Goal: Task Accomplishment & Management: Complete application form

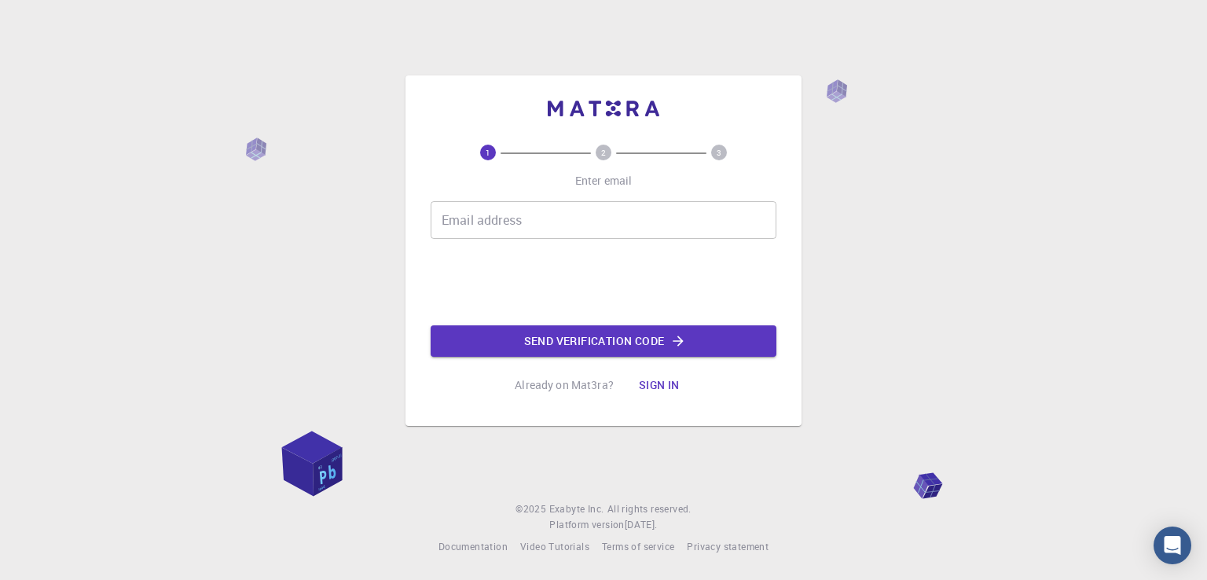
click at [452, 223] on input "Email address" at bounding box center [604, 220] width 346 height 38
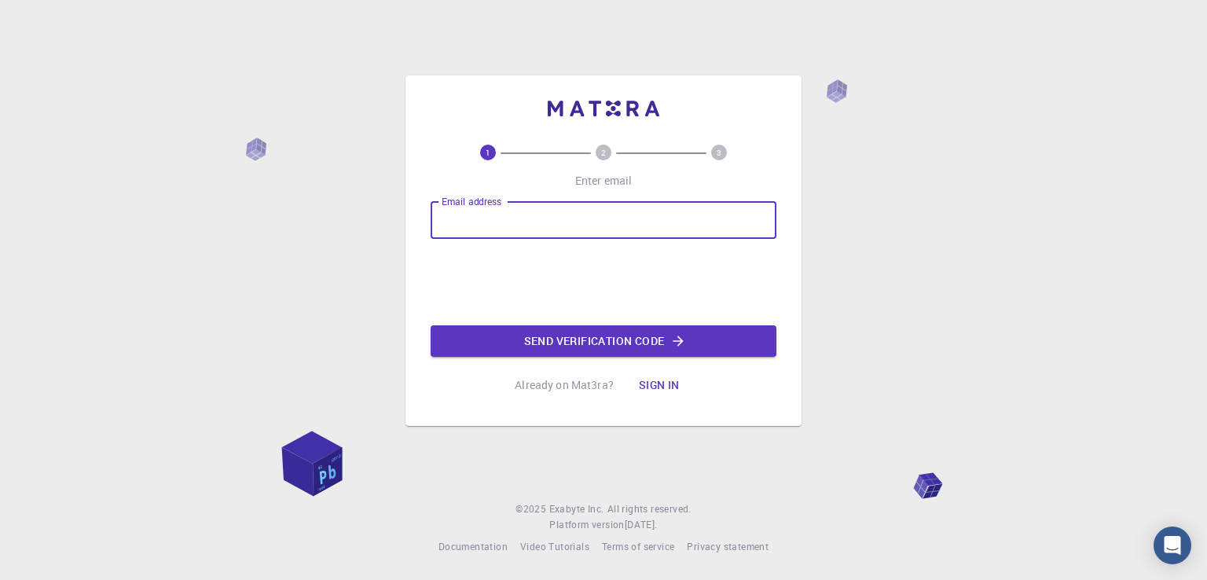
type input "marina.mitrovic@fmn.kg.ac.rs"
click at [596, 346] on button "Send verification code" at bounding box center [604, 340] width 346 height 31
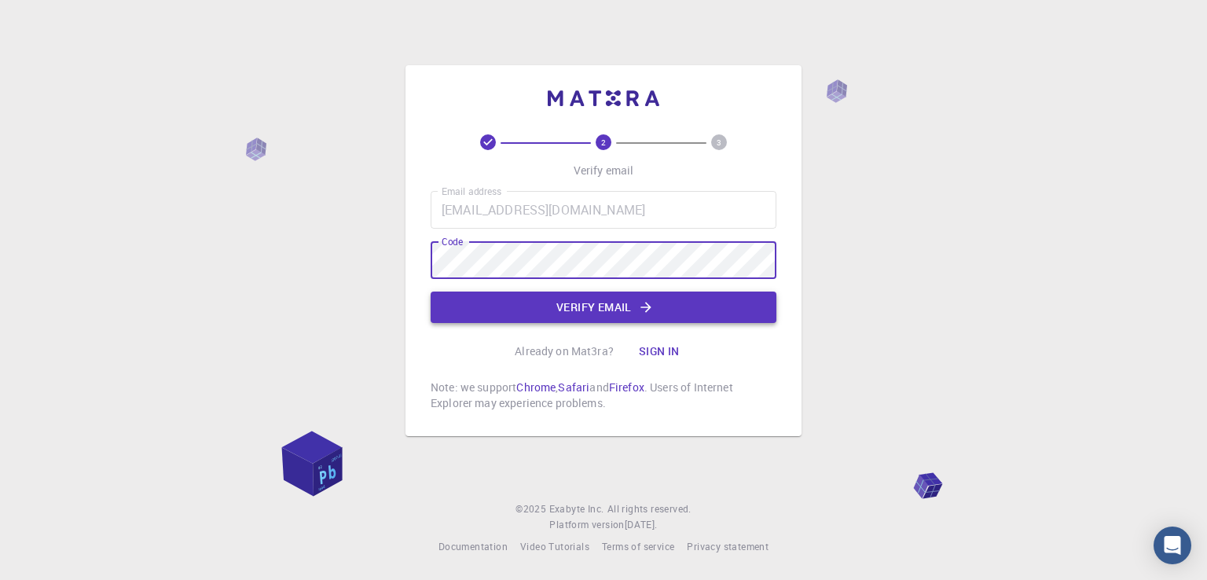
click at [559, 306] on button "Verify email" at bounding box center [604, 306] width 346 height 31
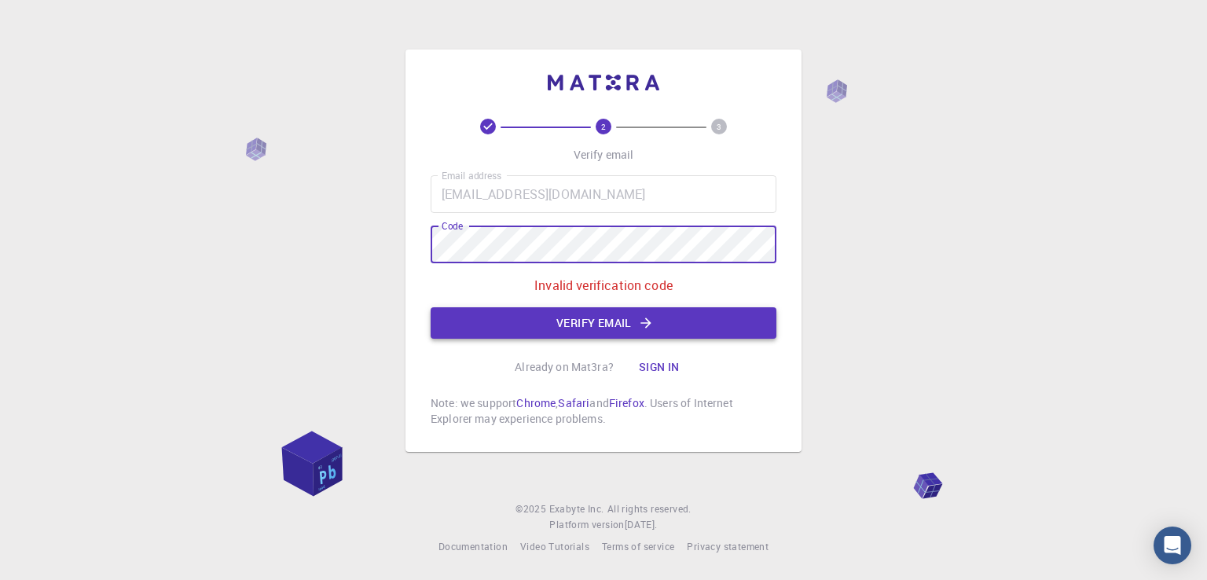
click at [668, 312] on button "Verify email" at bounding box center [604, 322] width 346 height 31
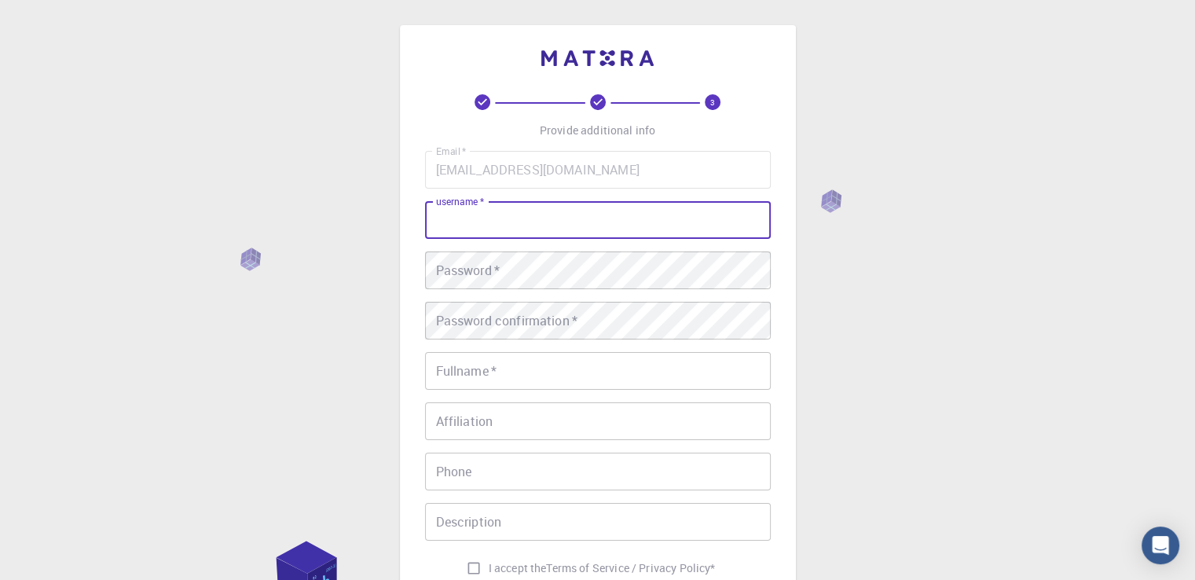
click at [561, 214] on input "username   *" at bounding box center [598, 220] width 346 height 38
type input "marinamitrovic"
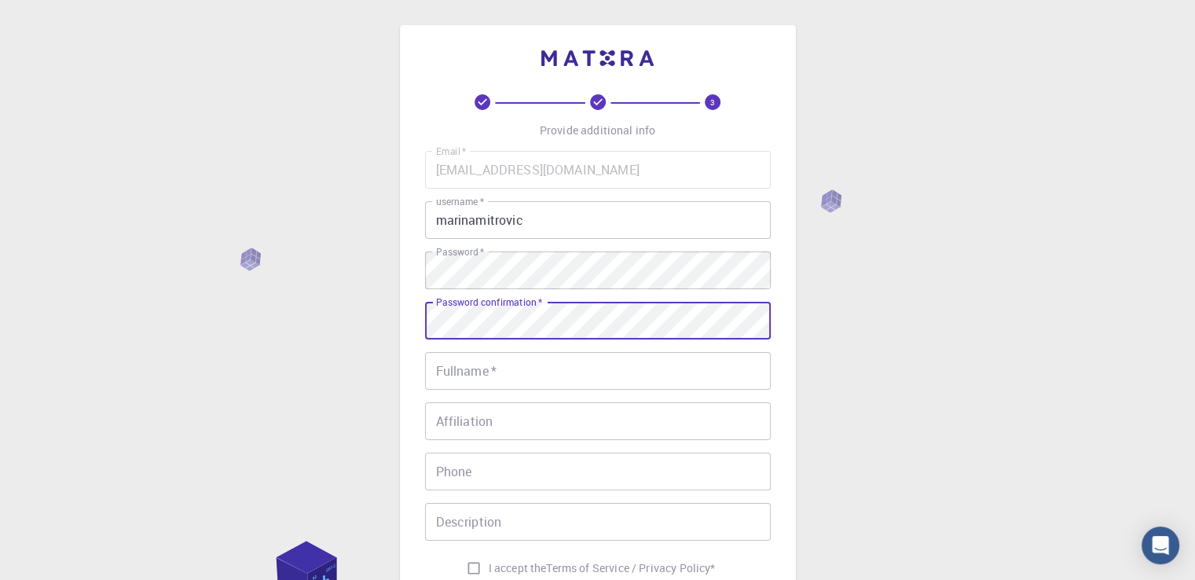
click at [488, 310] on div "Password confirmation   * Password confirmation   *" at bounding box center [598, 321] width 346 height 38
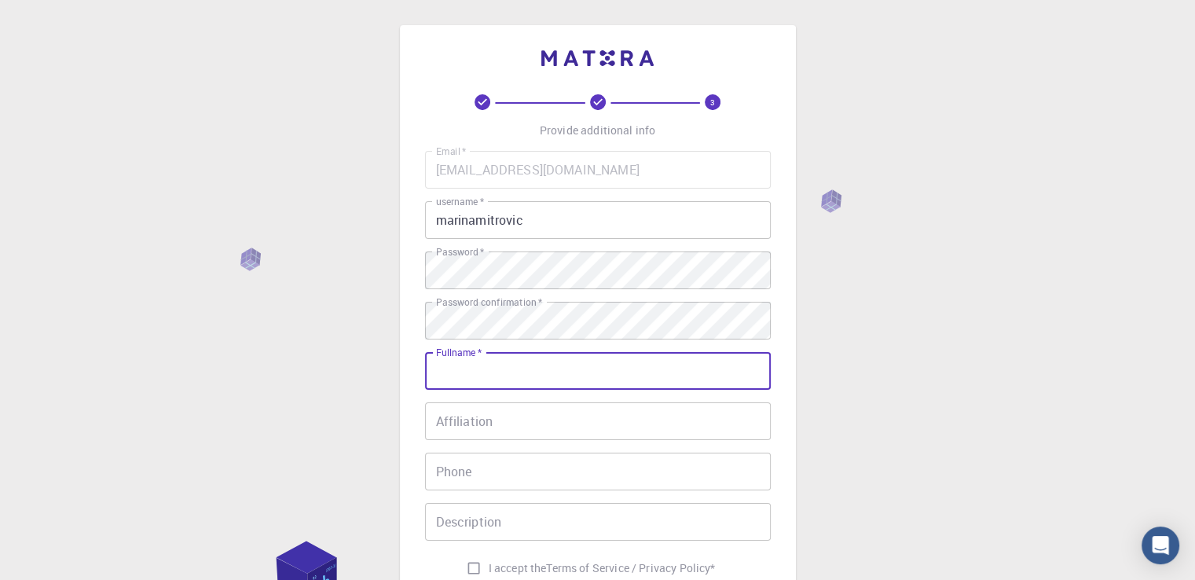
click at [467, 381] on input "Fullname   *" at bounding box center [598, 371] width 346 height 38
type input "Marina Mitrovic"
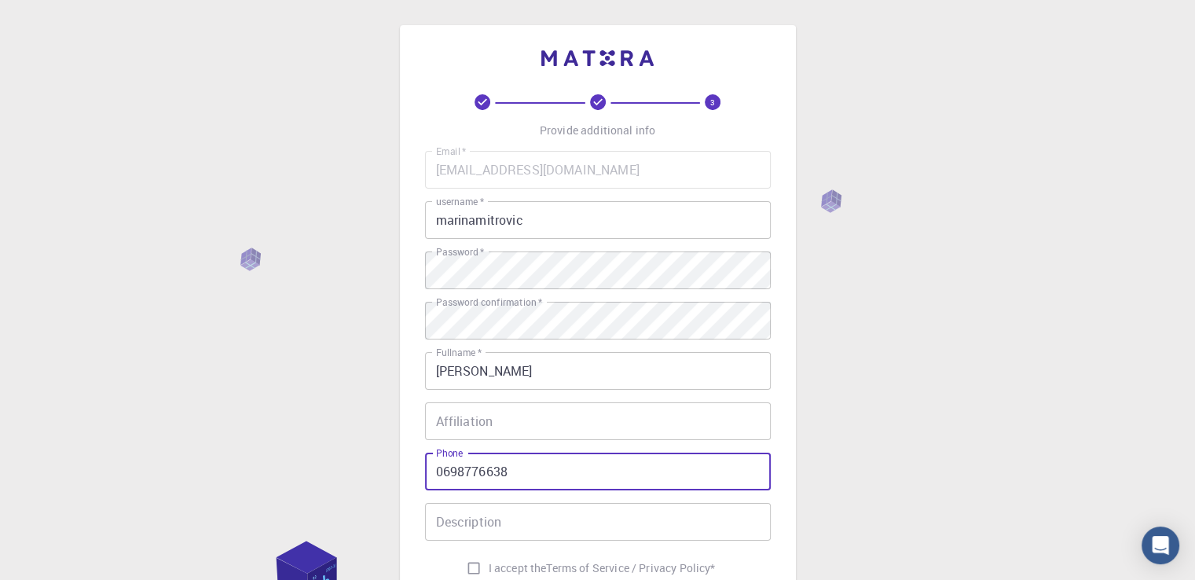
click at [509, 477] on input "0698776638" at bounding box center [598, 472] width 346 height 38
type input "0"
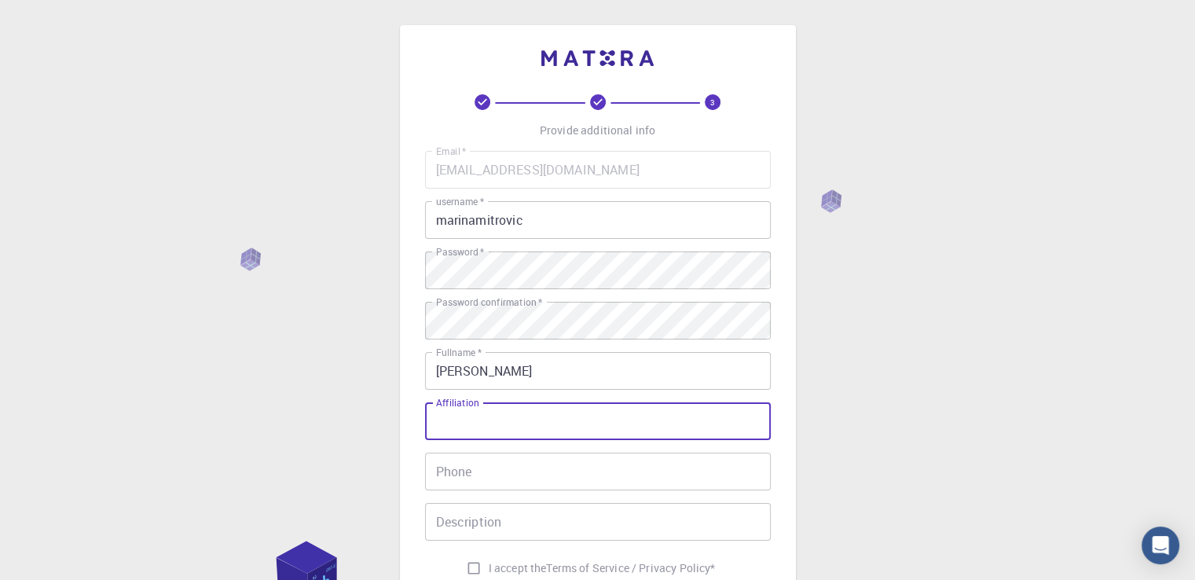
click at [469, 423] on input "Affiliation" at bounding box center [598, 421] width 346 height 38
type input "p"
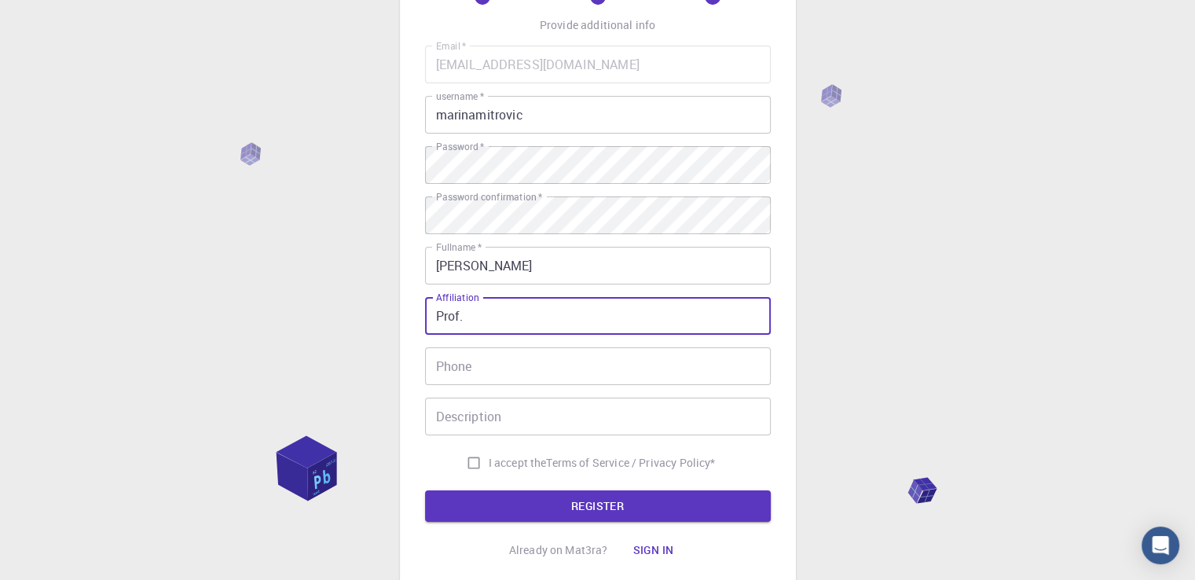
scroll to position [111, 0]
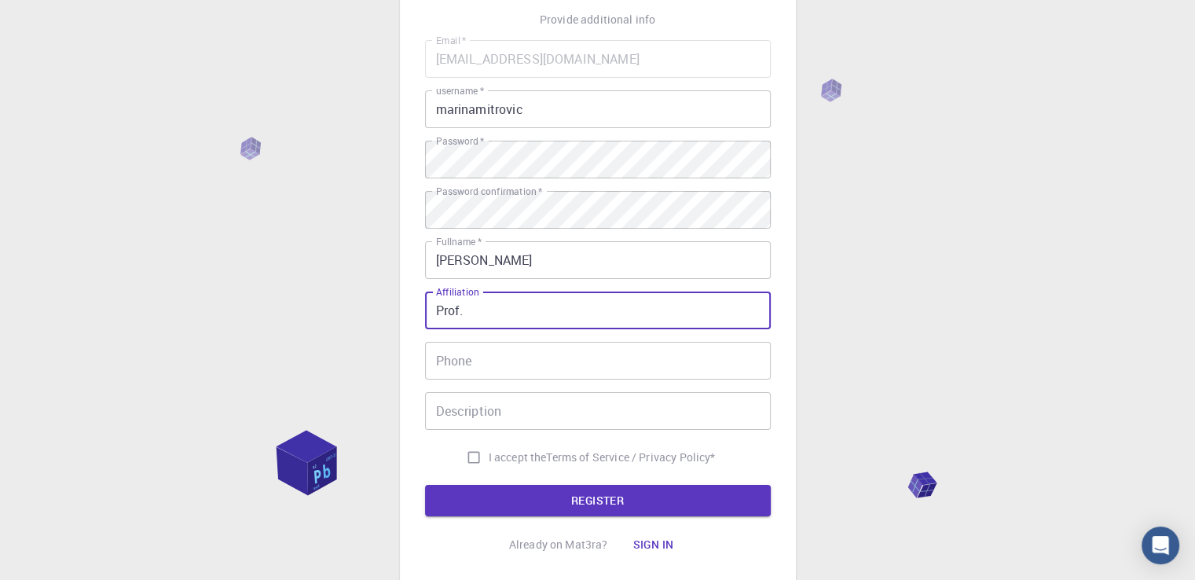
type input "Prof."
click at [468, 457] on input "I accept the Terms of Service / Privacy Policy *" at bounding box center [474, 457] width 30 height 30
checkbox input "true"
click at [475, 314] on input "Prof." at bounding box center [598, 310] width 346 height 38
type input "Prof.PhD"
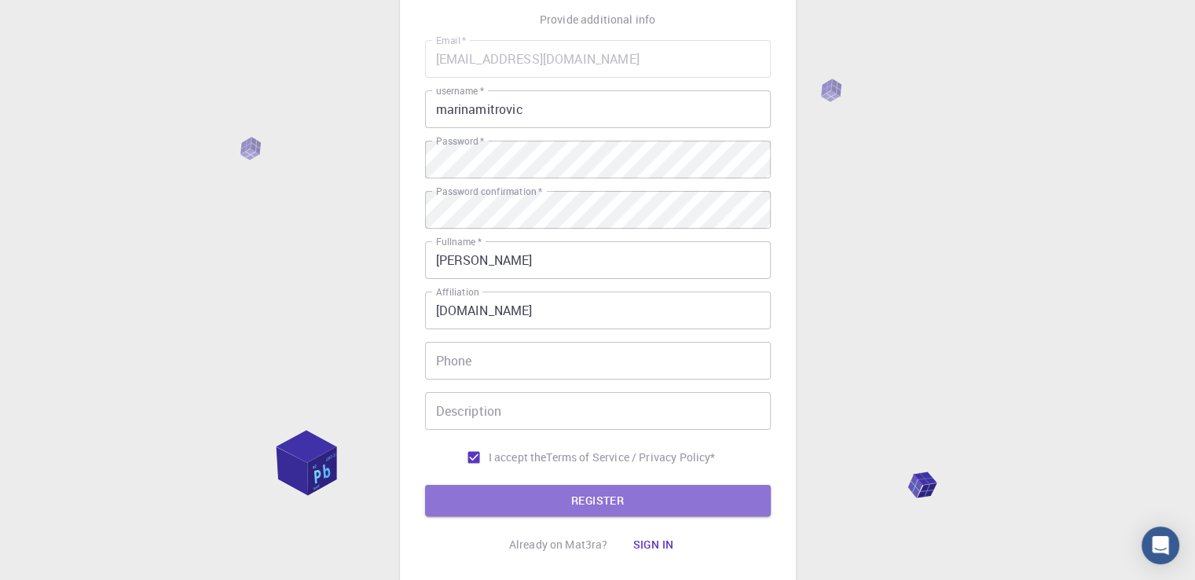
click at [634, 504] on button "REGISTER" at bounding box center [598, 500] width 346 height 31
click at [650, 510] on button "REGISTER" at bounding box center [598, 500] width 346 height 31
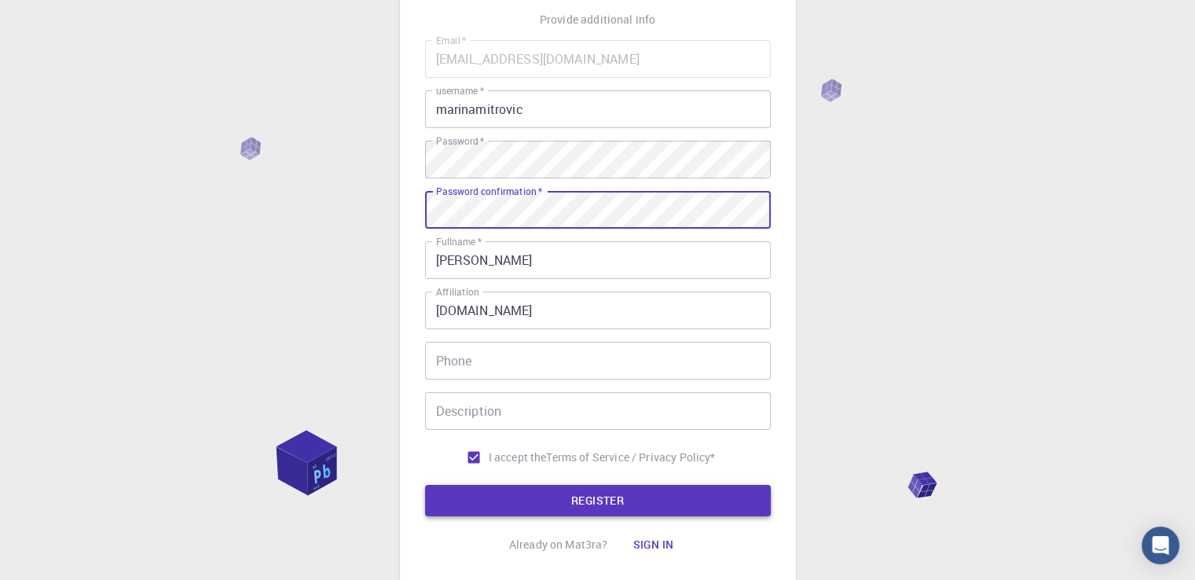
click at [658, 504] on button "REGISTER" at bounding box center [598, 500] width 346 height 31
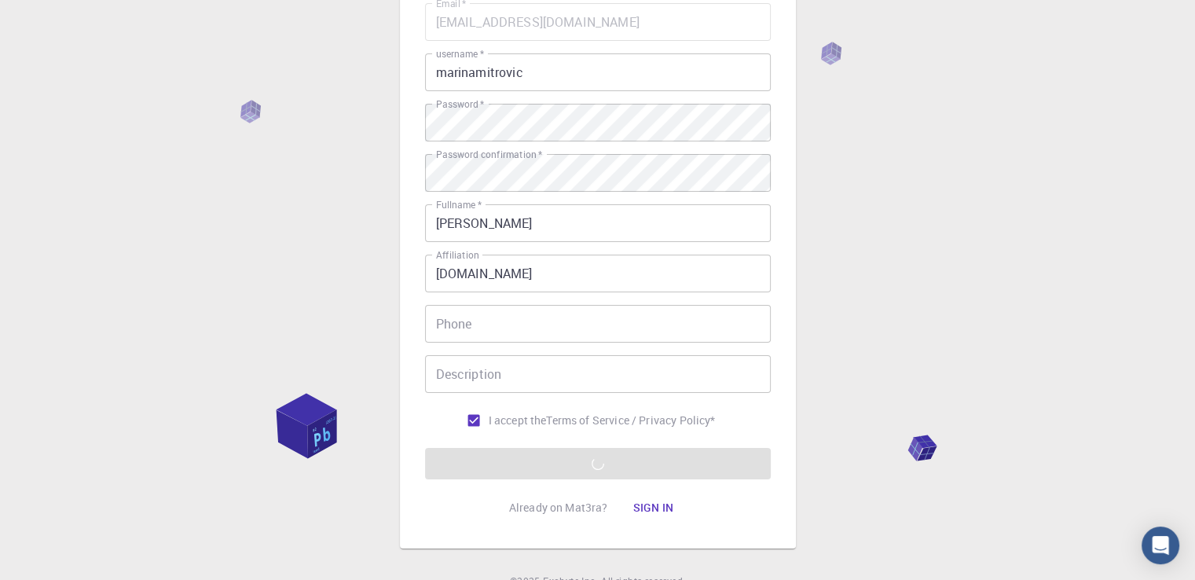
scroll to position [145, 0]
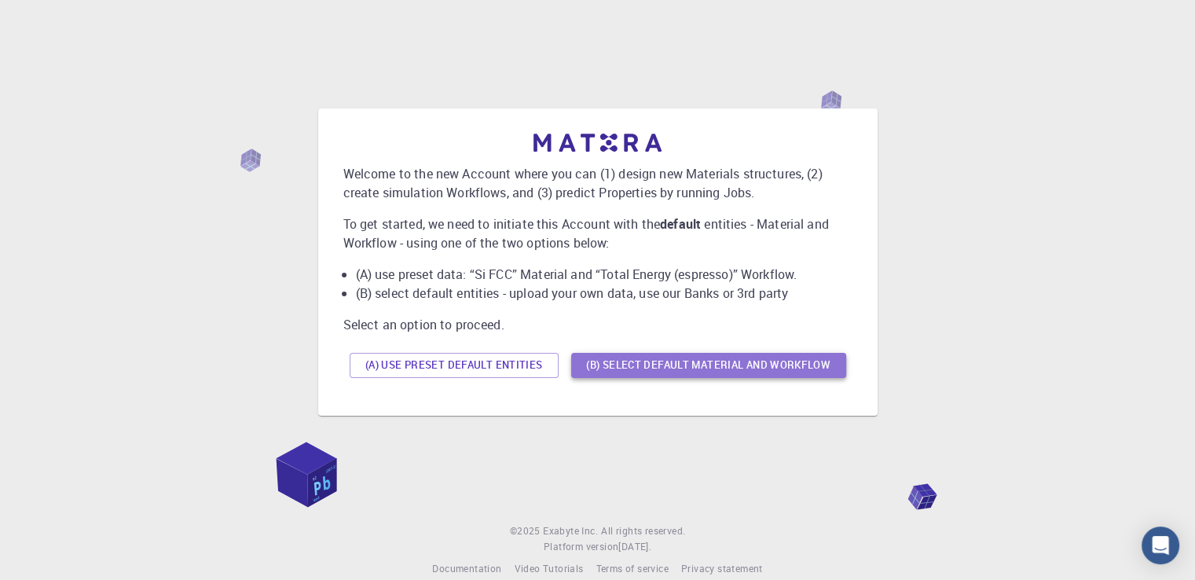
click at [720, 364] on button "(B) Select default material and workflow" at bounding box center [708, 365] width 275 height 25
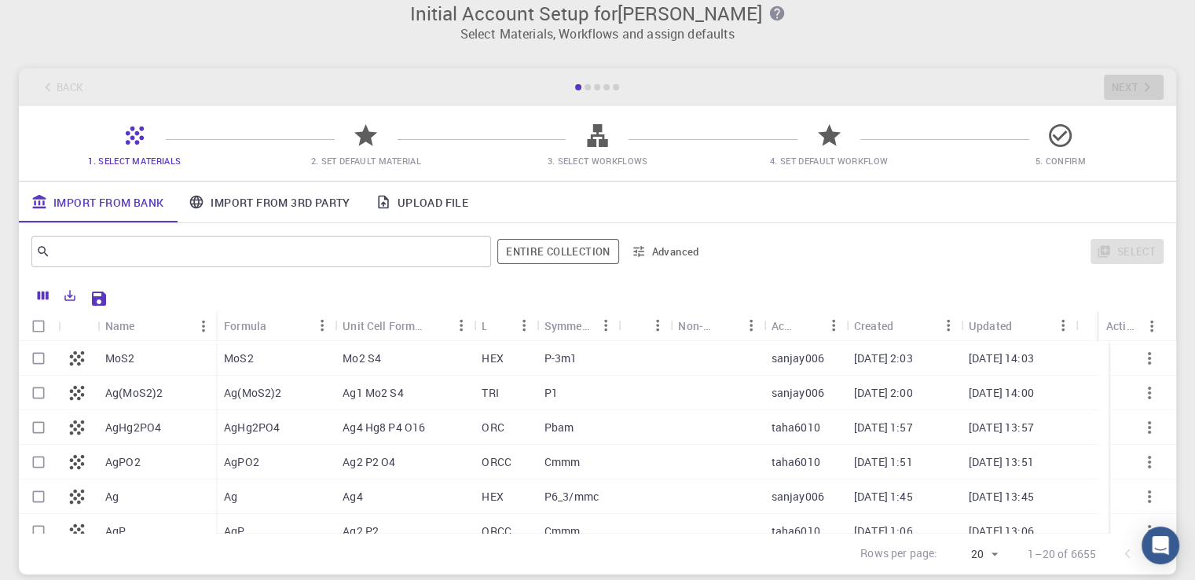
scroll to position [20, 0]
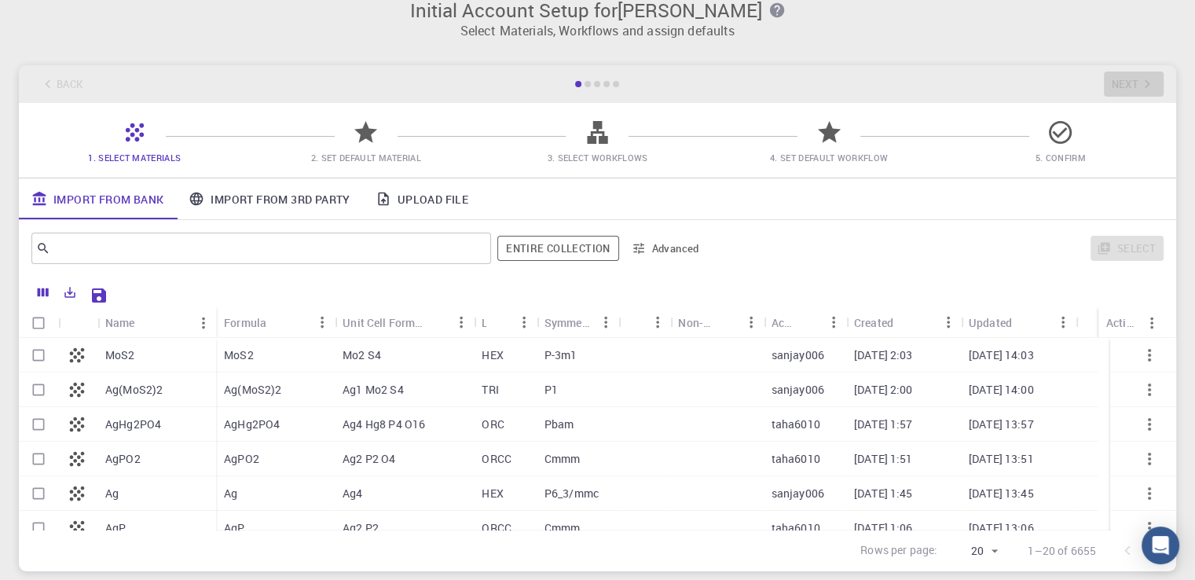
click at [305, 195] on link "Import From 3rd Party" at bounding box center [269, 198] width 186 height 41
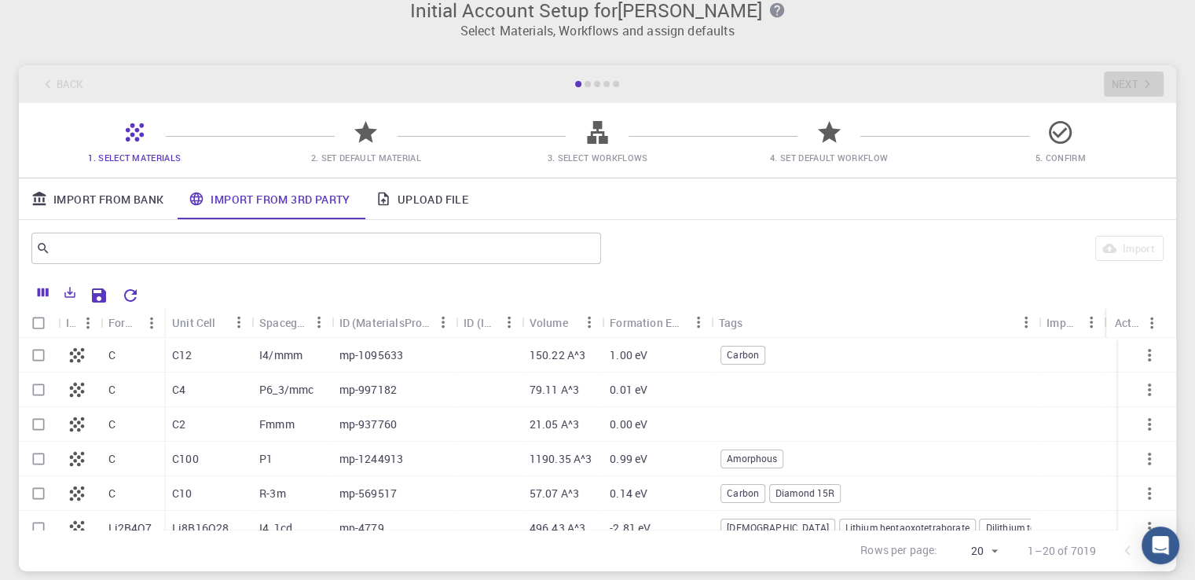
click at [427, 203] on link "Upload File" at bounding box center [422, 198] width 118 height 41
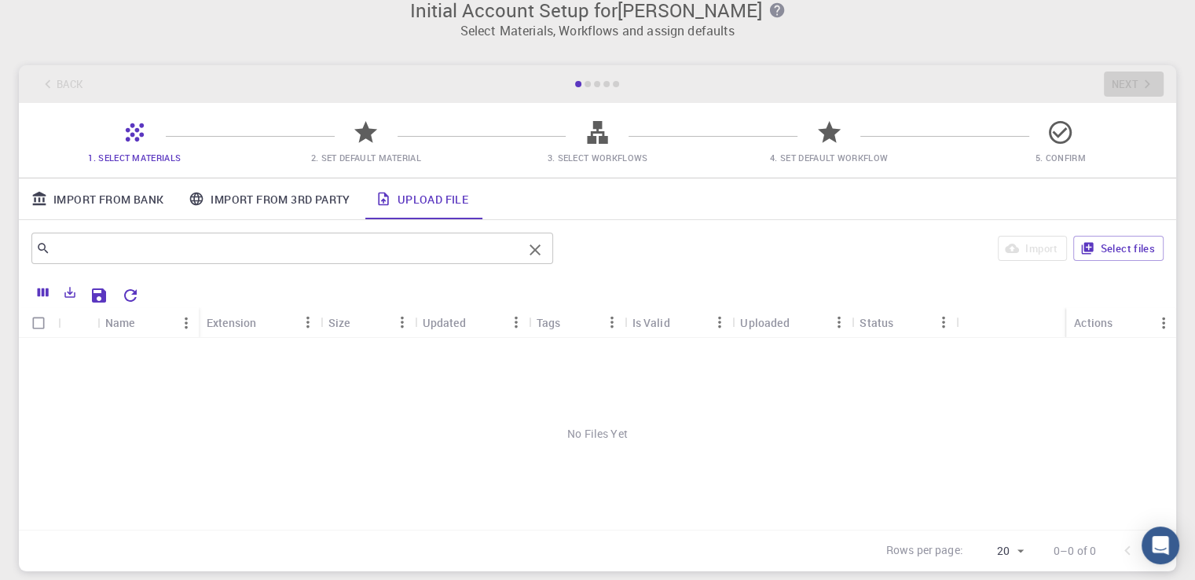
click at [107, 250] on input "text" at bounding box center [286, 248] width 472 height 22
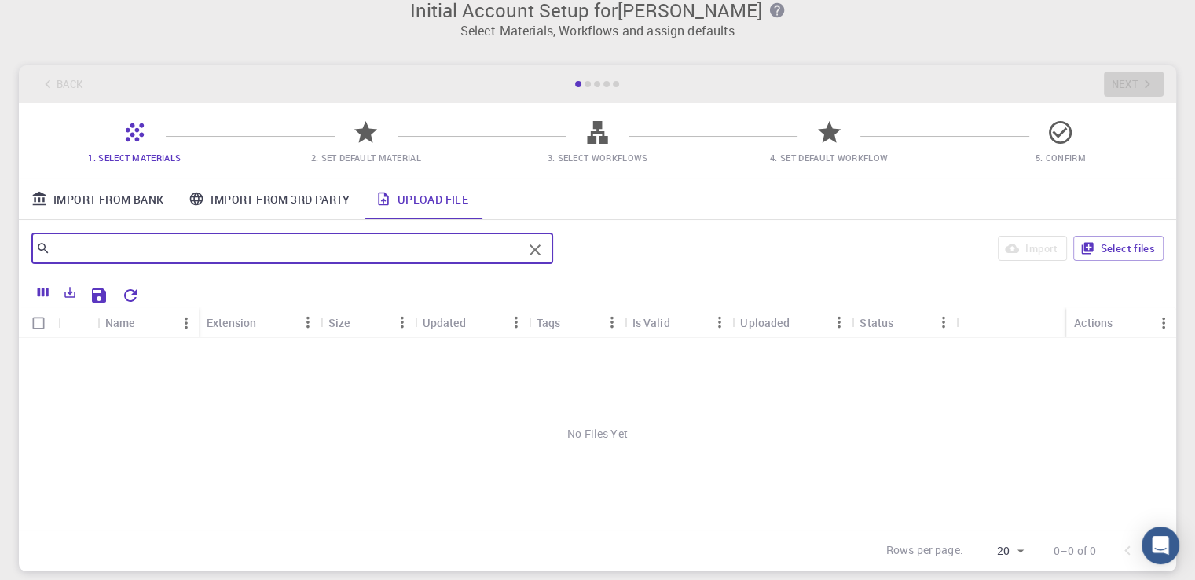
paste input "KPWSJANDNDDRMB-UHFFFAOYSA-N"
type input "KPWSJANDNDDRMB-UHFFFAOYSA-N"
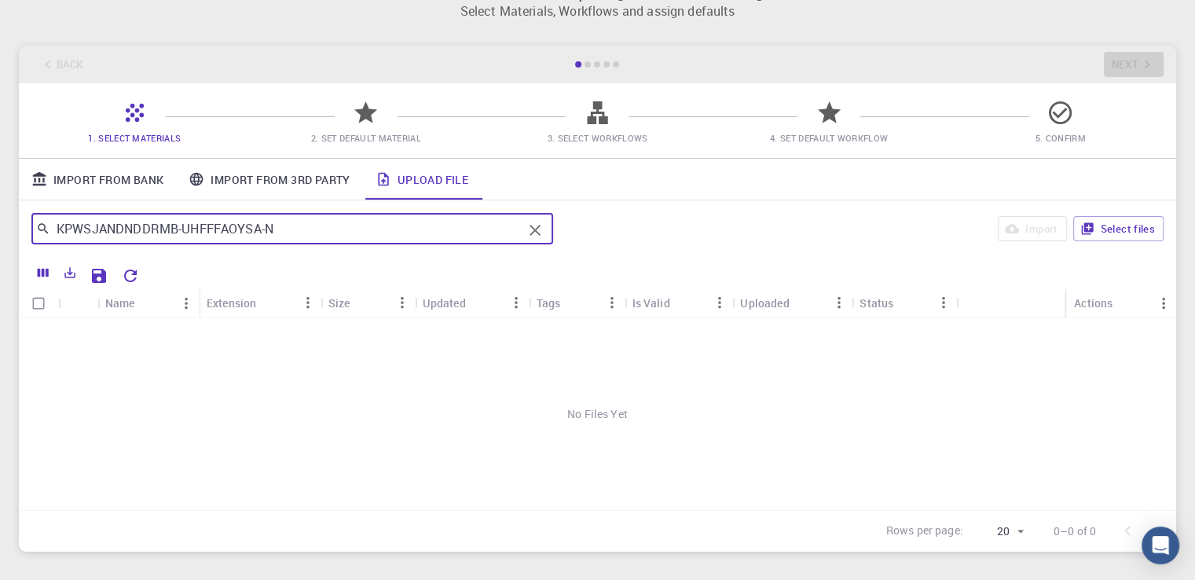
scroll to position [37, 0]
click at [112, 186] on link "Import From Bank" at bounding box center [97, 181] width 157 height 41
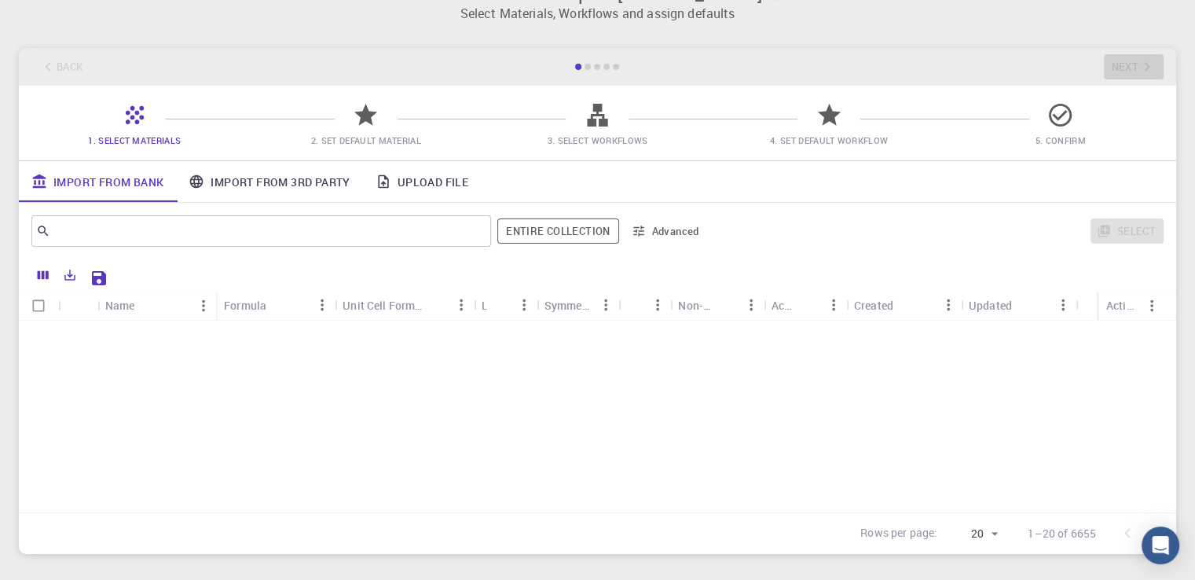
scroll to position [0, 0]
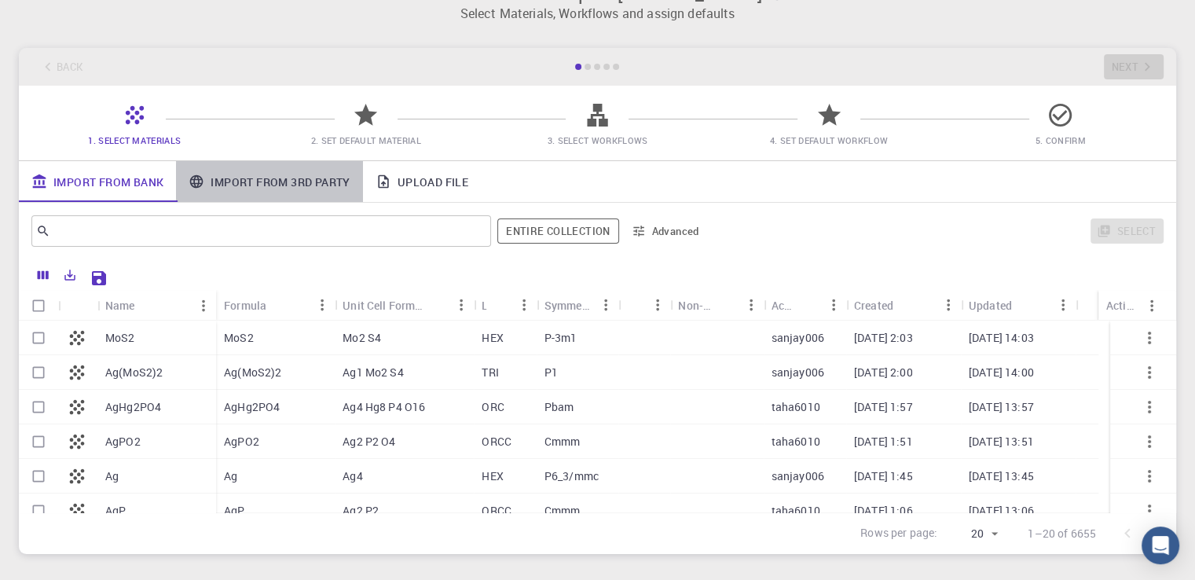
click at [308, 183] on link "Import From 3rd Party" at bounding box center [269, 181] width 186 height 41
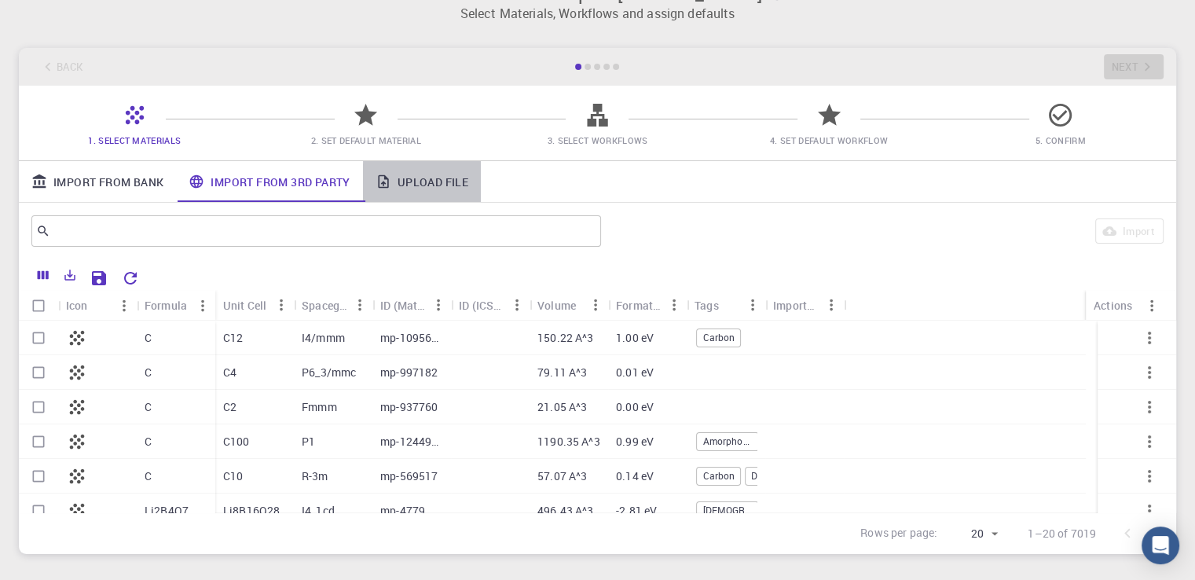
click at [432, 181] on link "Upload File" at bounding box center [422, 181] width 118 height 41
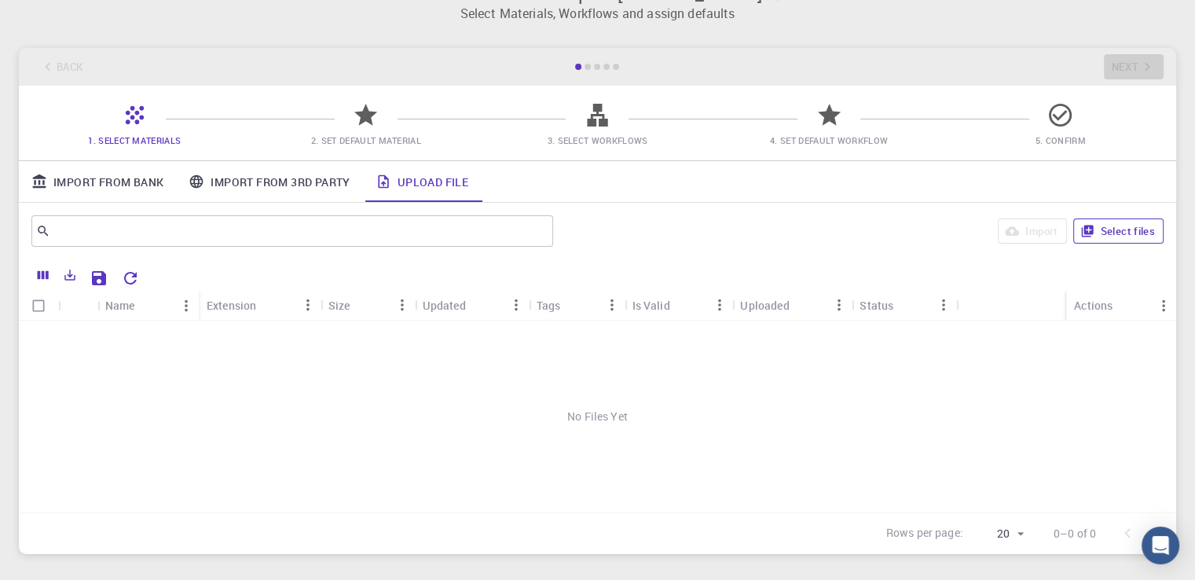
click at [1144, 233] on button "Select files" at bounding box center [1118, 230] width 90 height 25
click at [123, 186] on link "Import From Bank" at bounding box center [97, 181] width 157 height 41
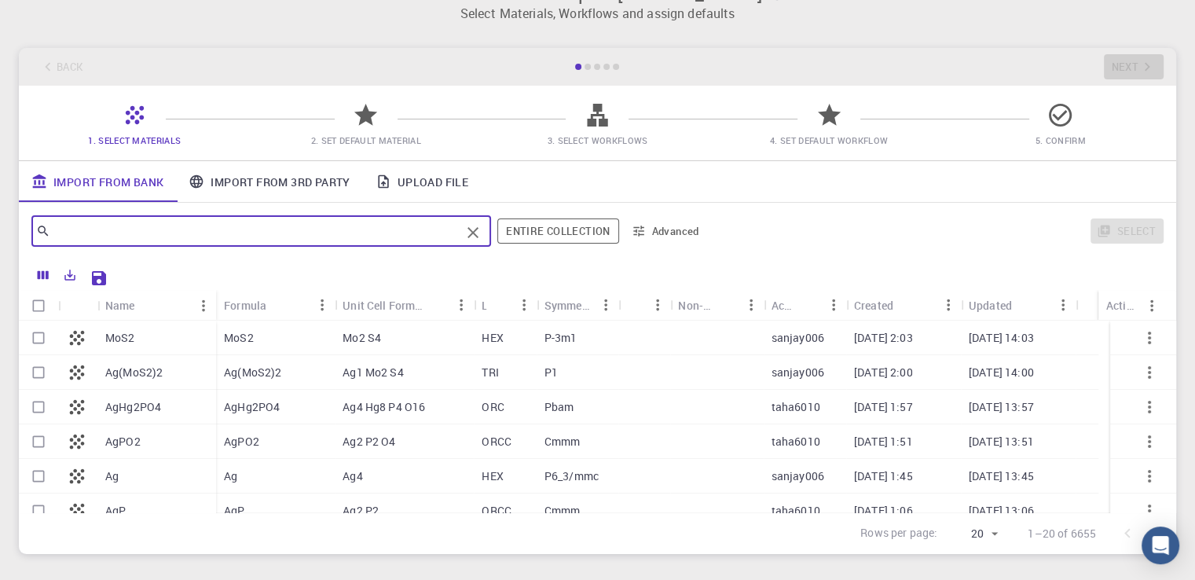
click at [76, 223] on input "text" at bounding box center [255, 231] width 410 height 22
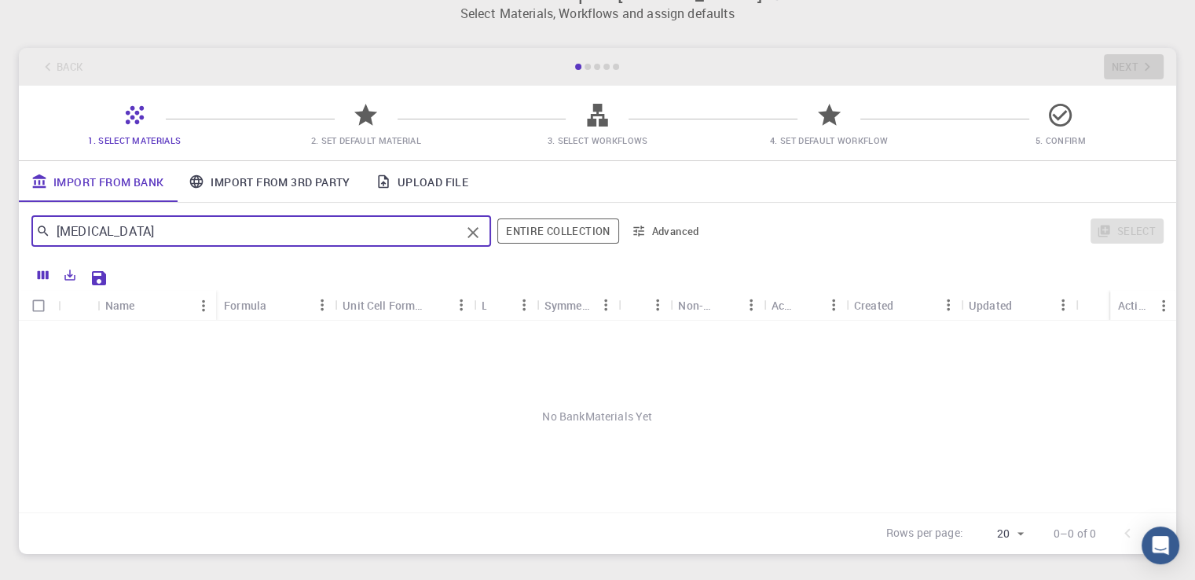
type input "cariprazine"
click at [368, 127] on icon at bounding box center [365, 114] width 27 height 27
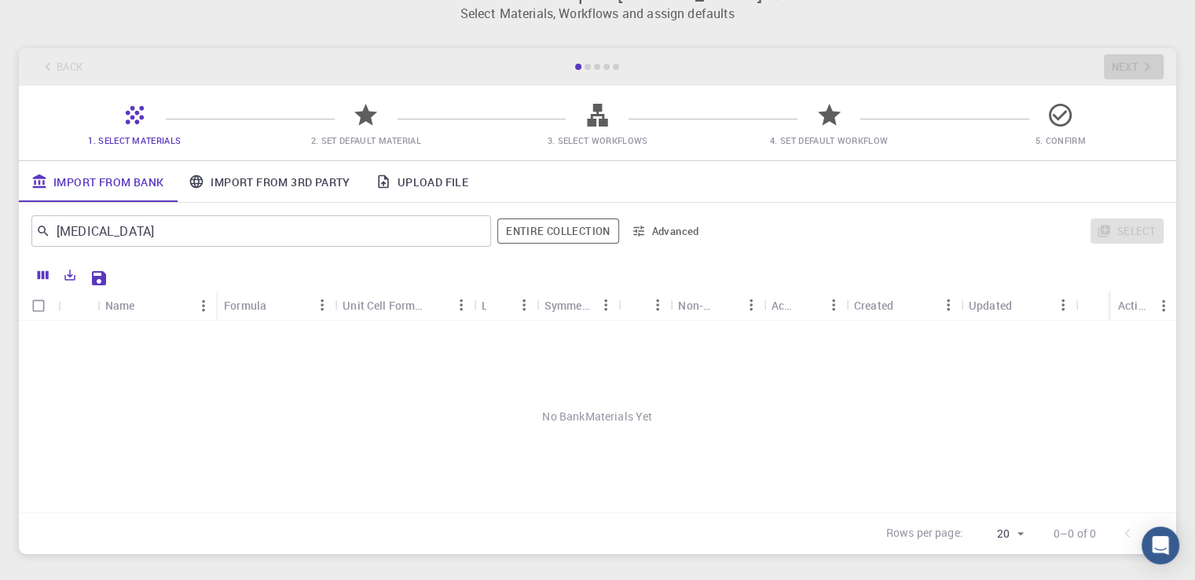
click at [133, 130] on div at bounding box center [134, 121] width 27 height 21
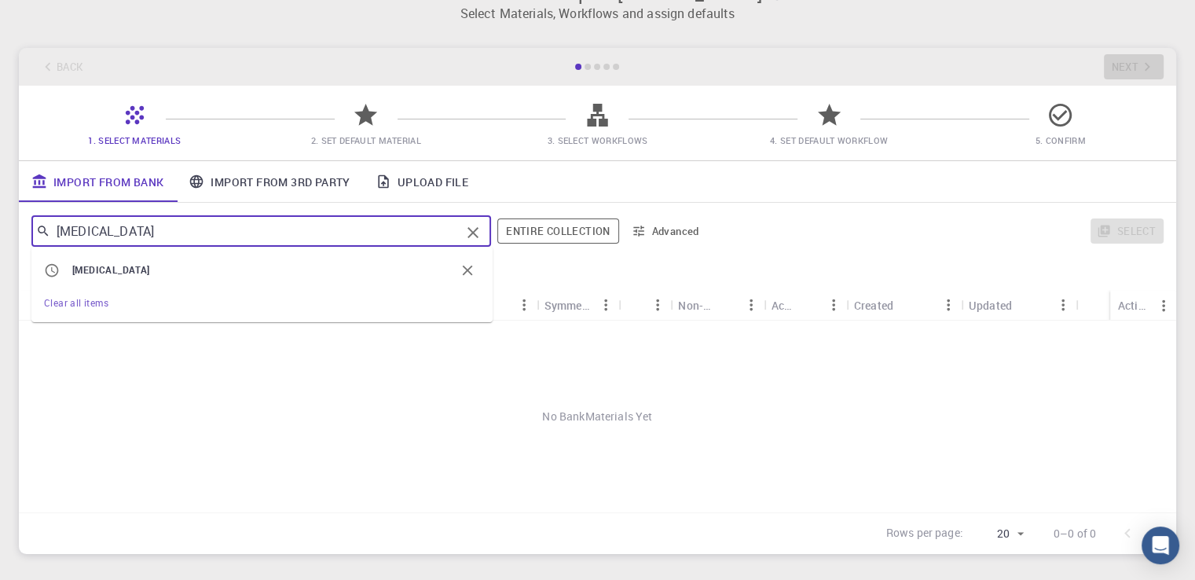
click at [129, 228] on input "cariprazine" at bounding box center [255, 231] width 410 height 22
click at [475, 269] on icon "button" at bounding box center [467, 270] width 17 height 17
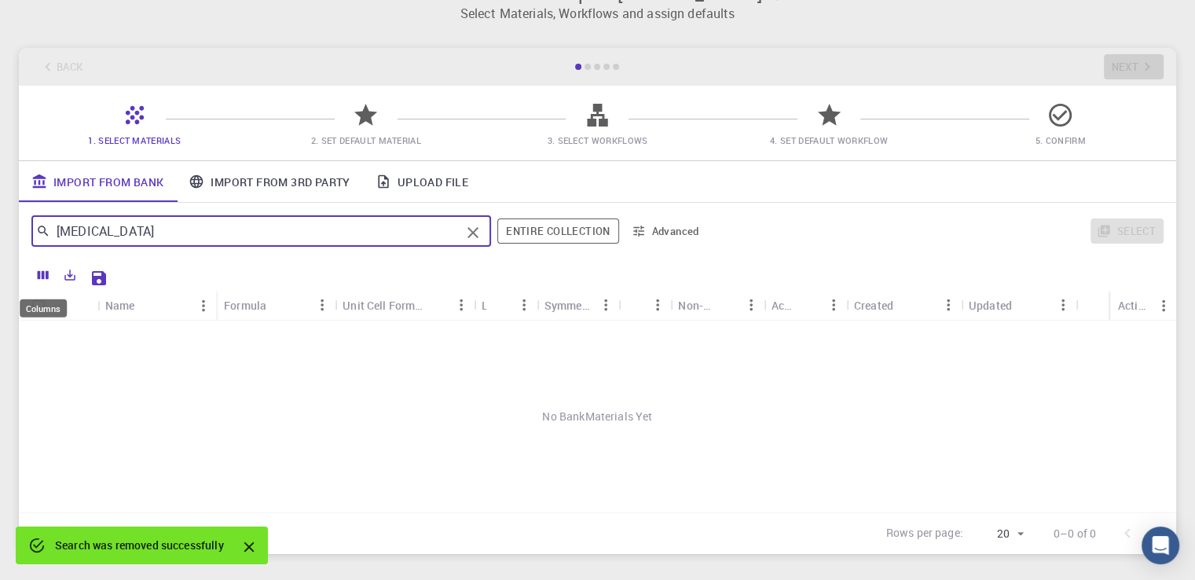
click at [47, 277] on icon "Columns" at bounding box center [43, 275] width 11 height 9
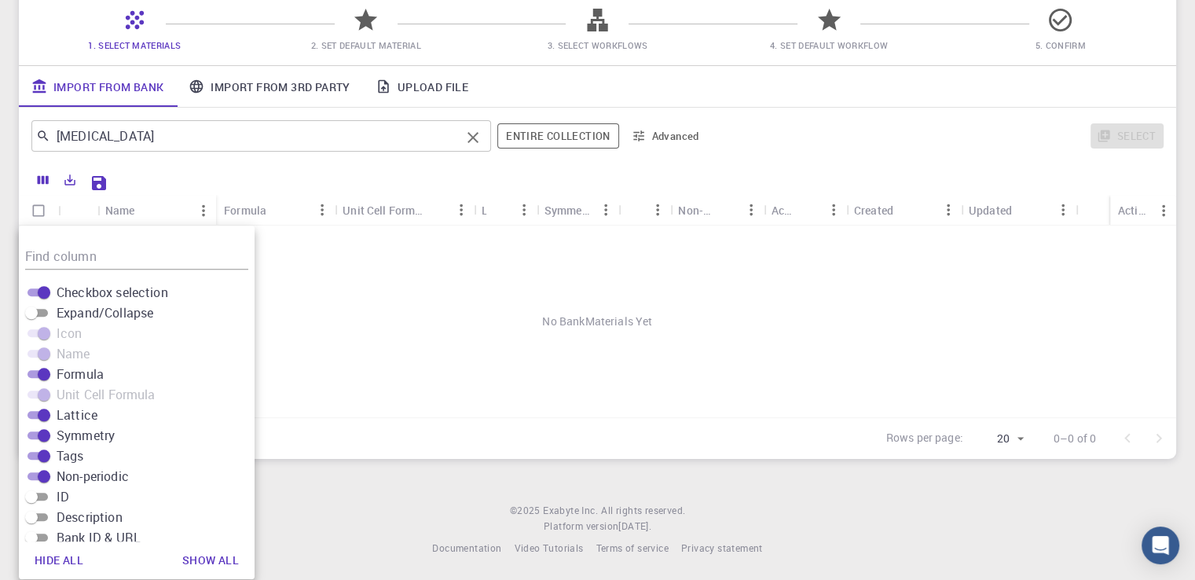
click at [165, 131] on input "cariprazine" at bounding box center [255, 136] width 410 height 22
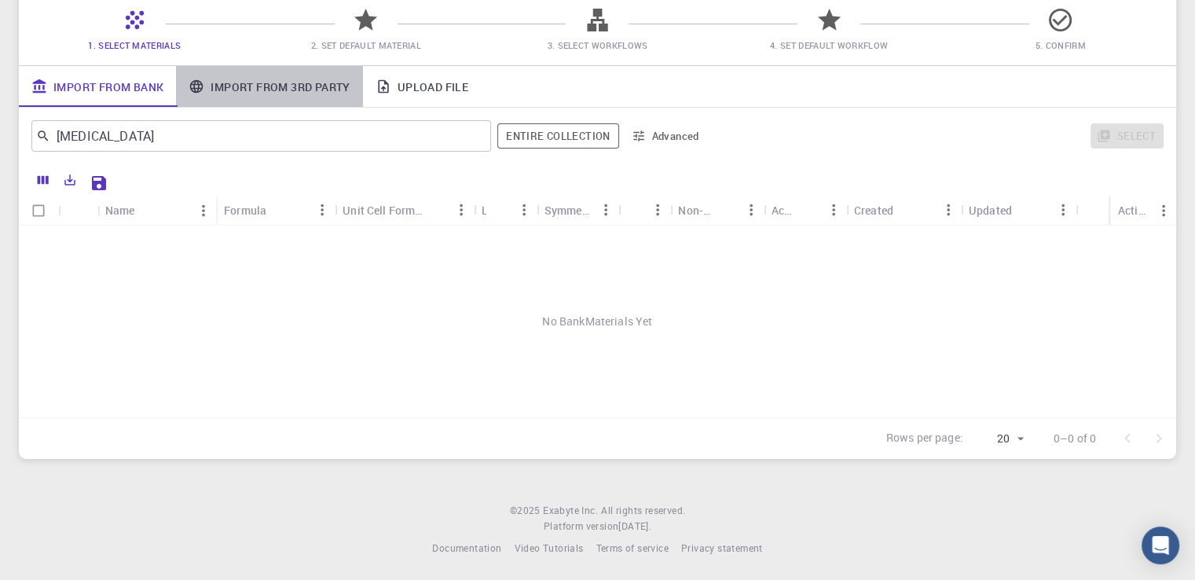
click at [326, 89] on link "Import From 3rd Party" at bounding box center [269, 86] width 186 height 41
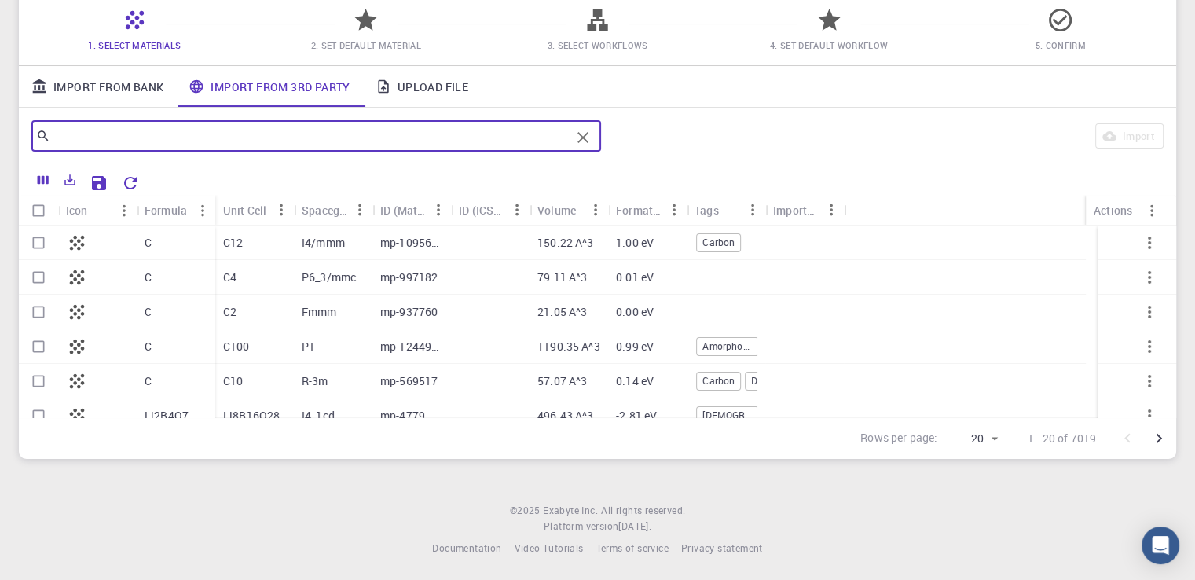
click at [137, 138] on input "text" at bounding box center [310, 136] width 520 height 22
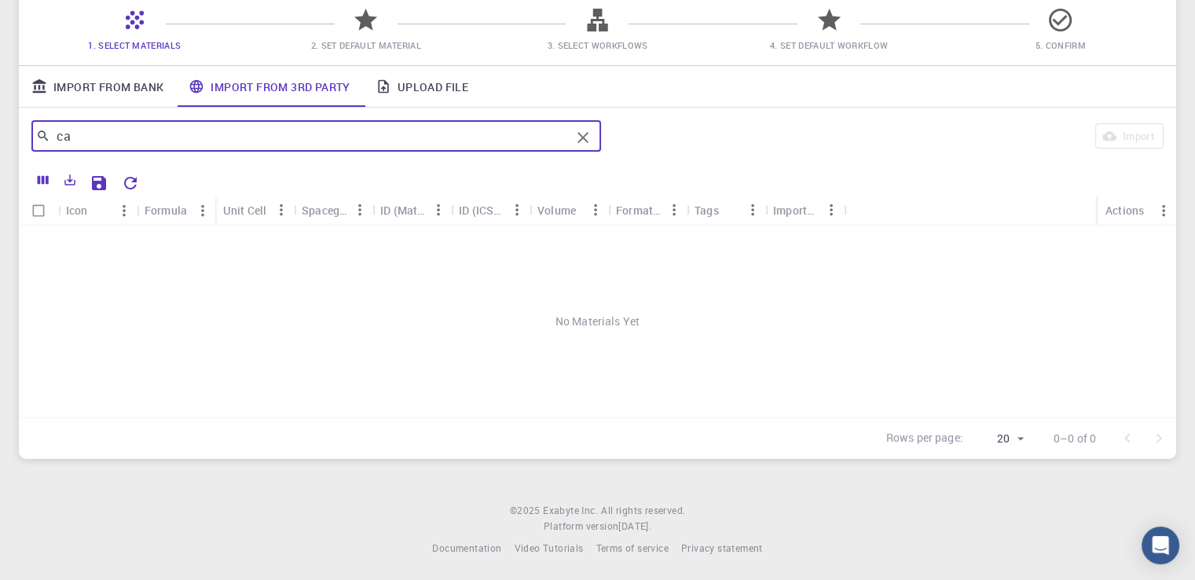
type input "c"
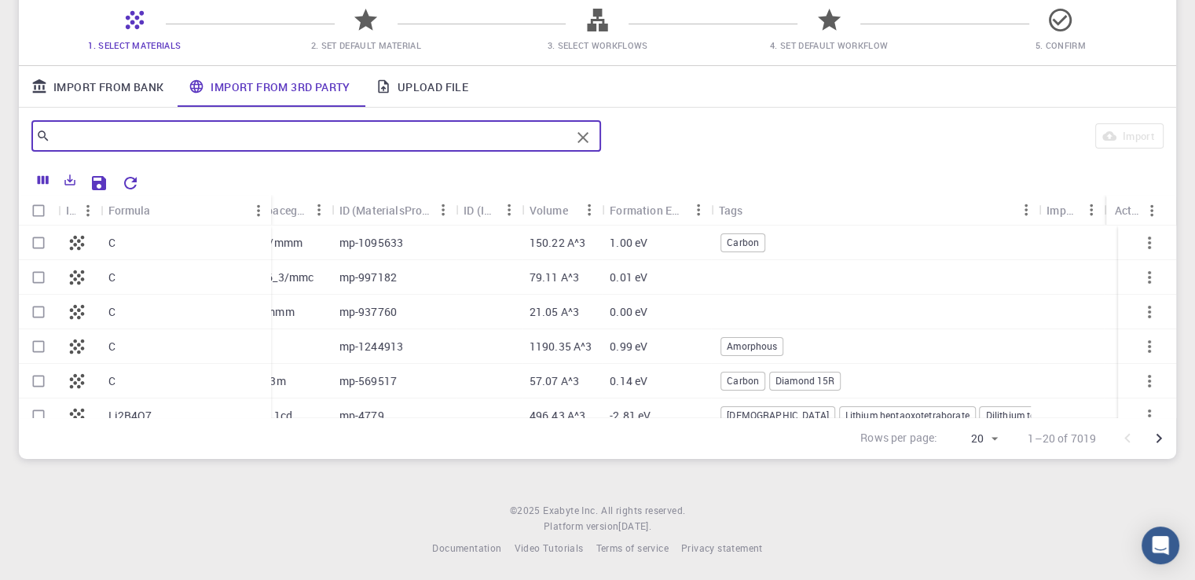
drag, startPoint x: 162, startPoint y: 208, endPoint x: 269, endPoint y: 207, distance: 107.6
click at [269, 207] on div "Formula" at bounding box center [273, 210] width 16 height 31
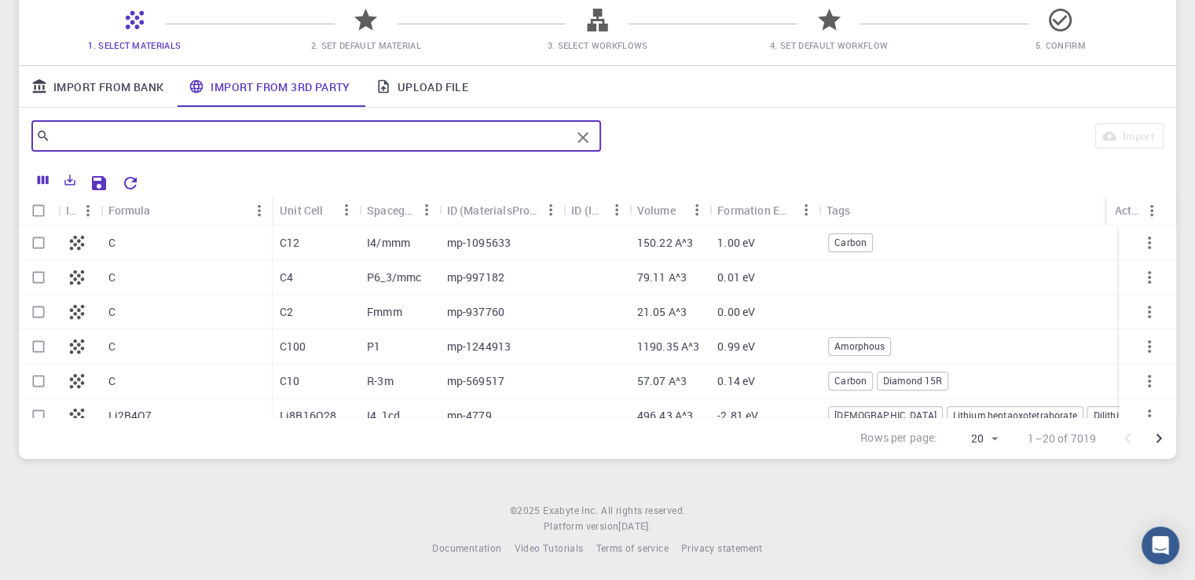
click at [112, 88] on link "Import From Bank" at bounding box center [97, 86] width 157 height 41
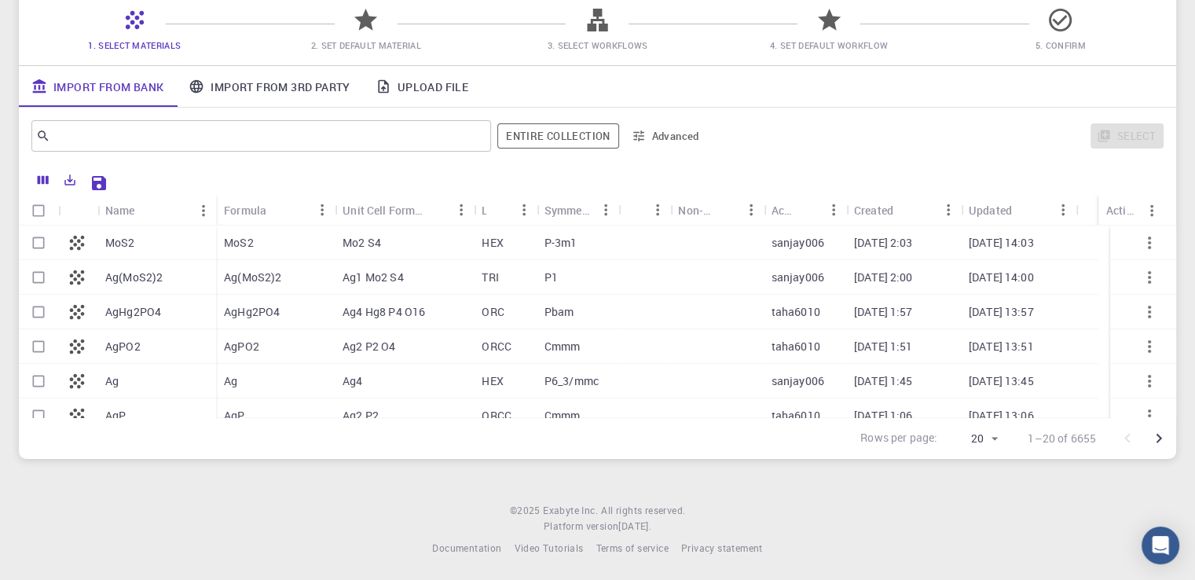
click at [416, 89] on link "Upload File" at bounding box center [422, 86] width 118 height 41
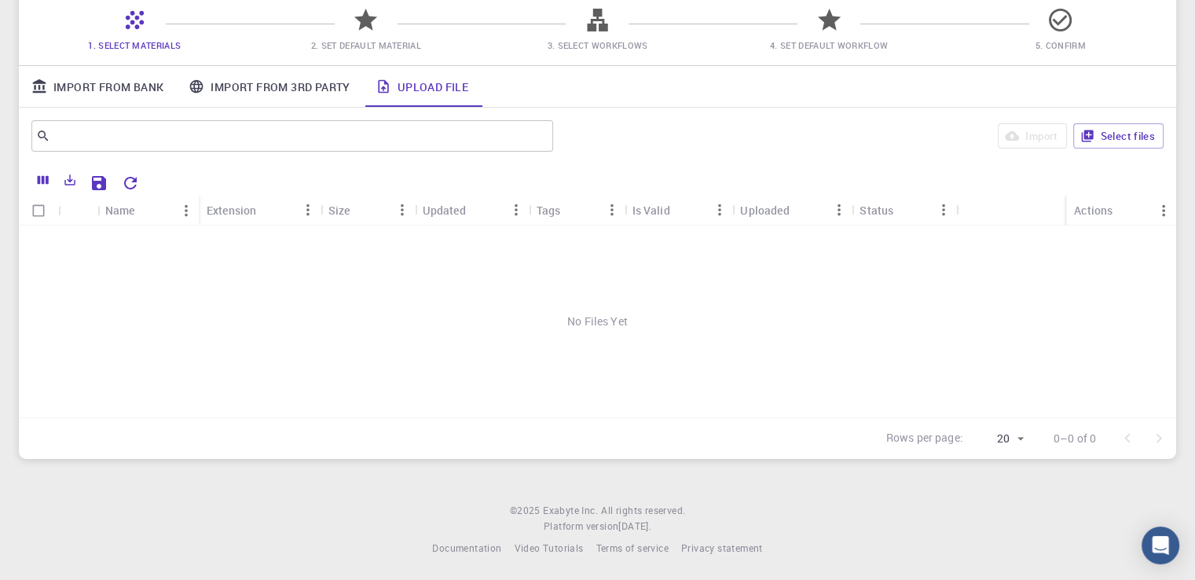
click at [37, 208] on input "Select all rows" at bounding box center [39, 211] width 30 height 30
checkbox input "false"
